Goal: Task Accomplishment & Management: Manage account settings

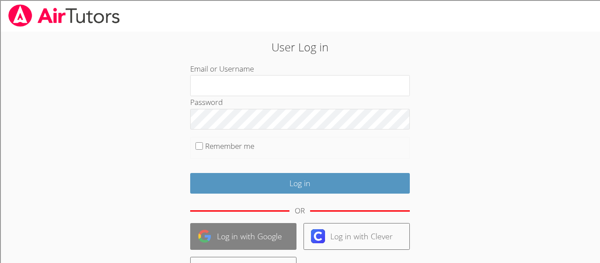
click at [261, 228] on link "Log in with Google" at bounding box center [243, 236] width 106 height 27
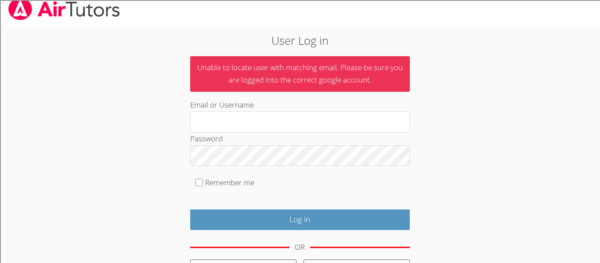
scroll to position [8, 0]
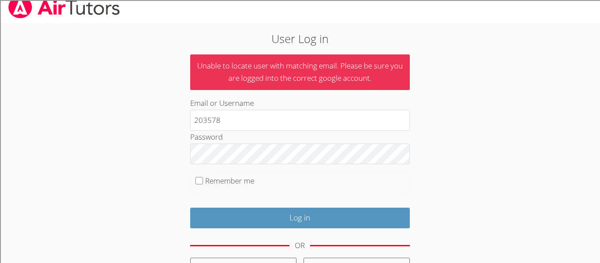
type input "203578"
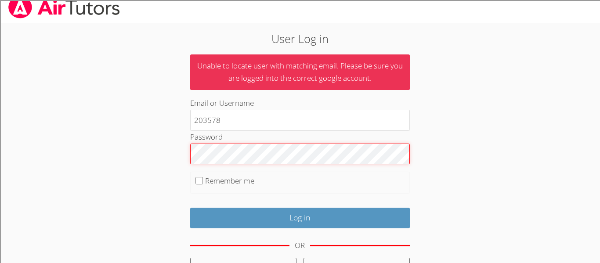
click at [190, 208] on input "Log in" at bounding box center [300, 218] width 220 height 21
